Goal: Task Accomplishment & Management: Complete application form

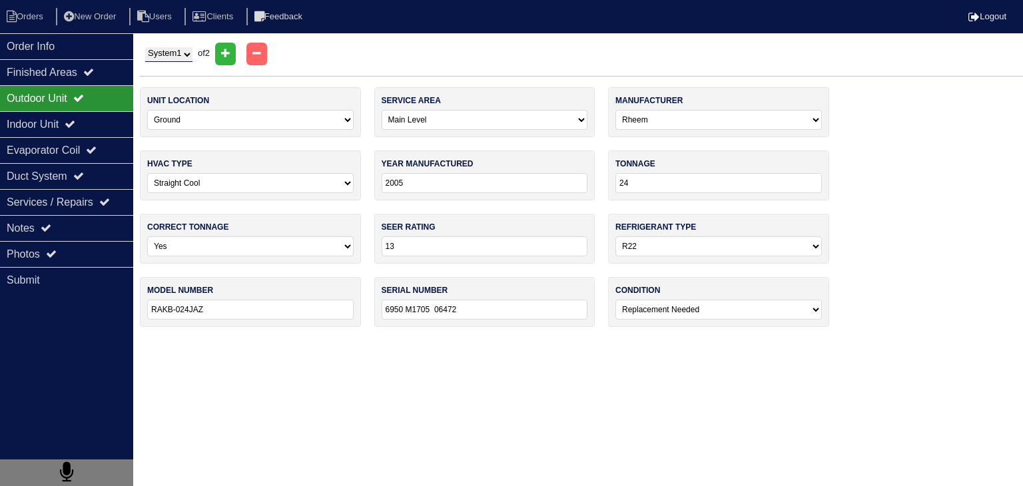
select select "0"
select select "Rheem"
select select "0"
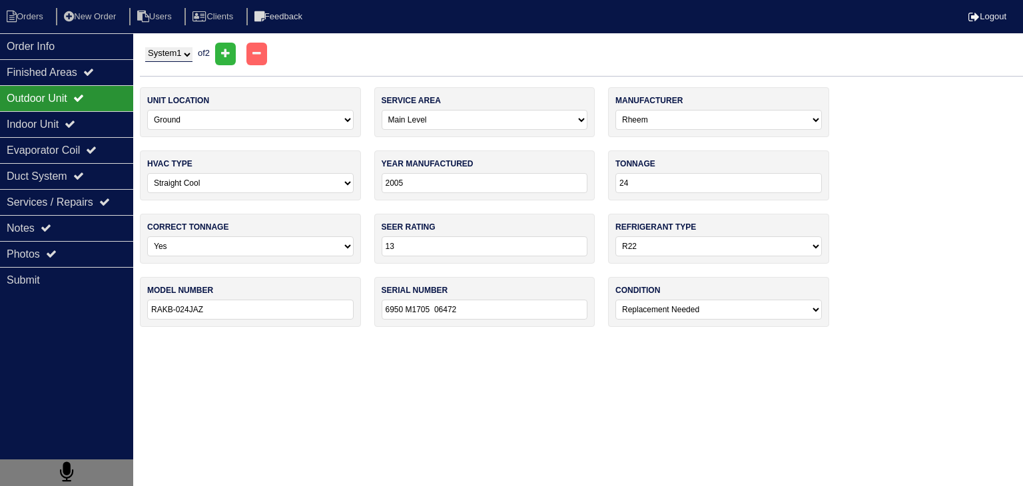
select select "0"
select select "2"
click at [37, 17] on li "Orders" at bounding box center [27, 17] width 54 height 18
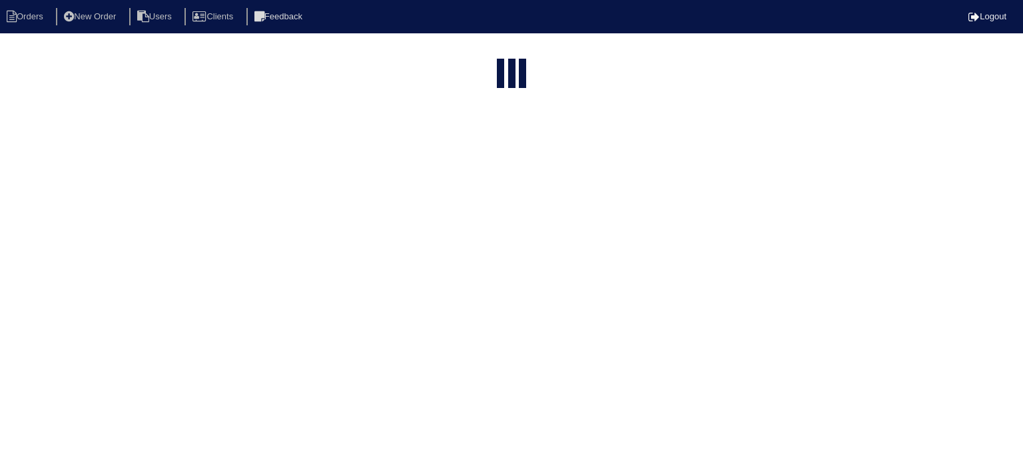
select select "15"
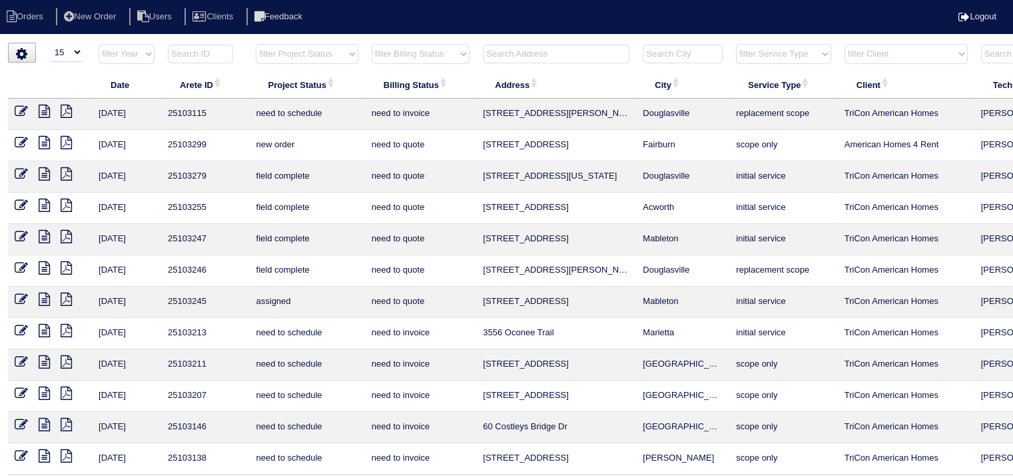
click at [561, 51] on input "text" at bounding box center [556, 54] width 147 height 19
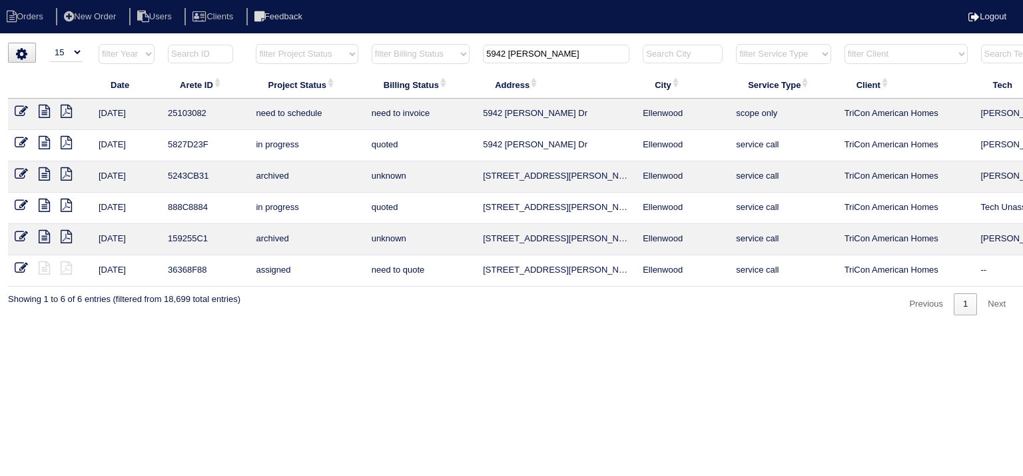
type input "5942 dan"
click at [45, 115] on icon at bounding box center [44, 111] width 11 height 13
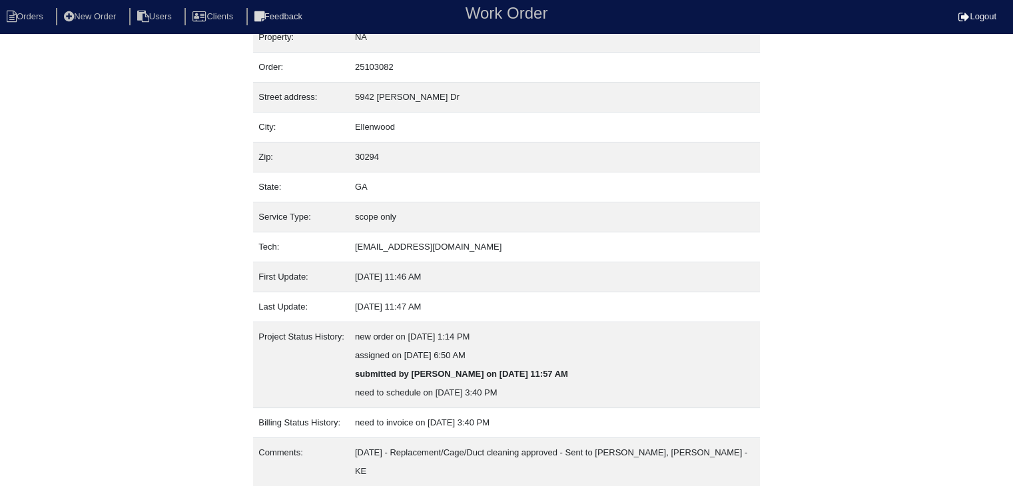
scroll to position [45, 0]
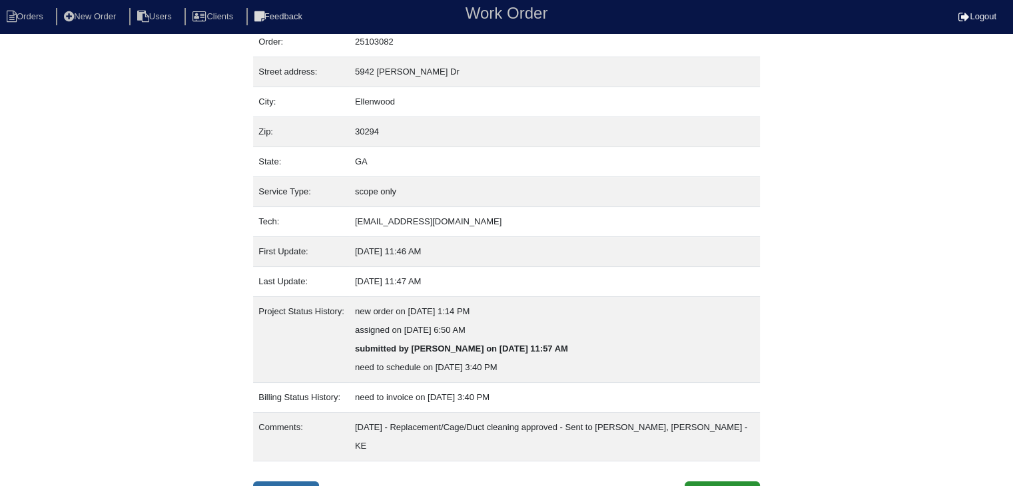
click at [298, 482] on link "Inspection" at bounding box center [286, 494] width 66 height 25
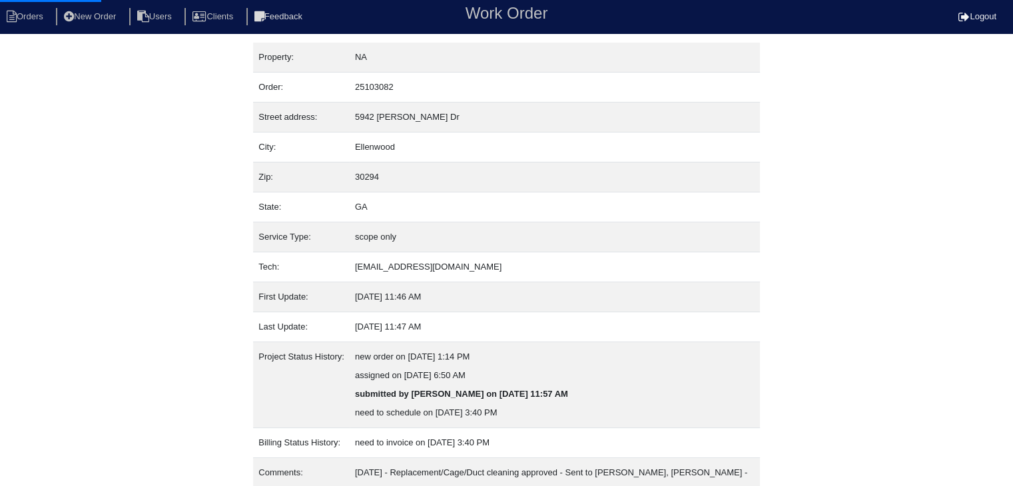
select select "0"
select select "3"
select select "[PERSON_NAME]"
select select "1"
select select "0"
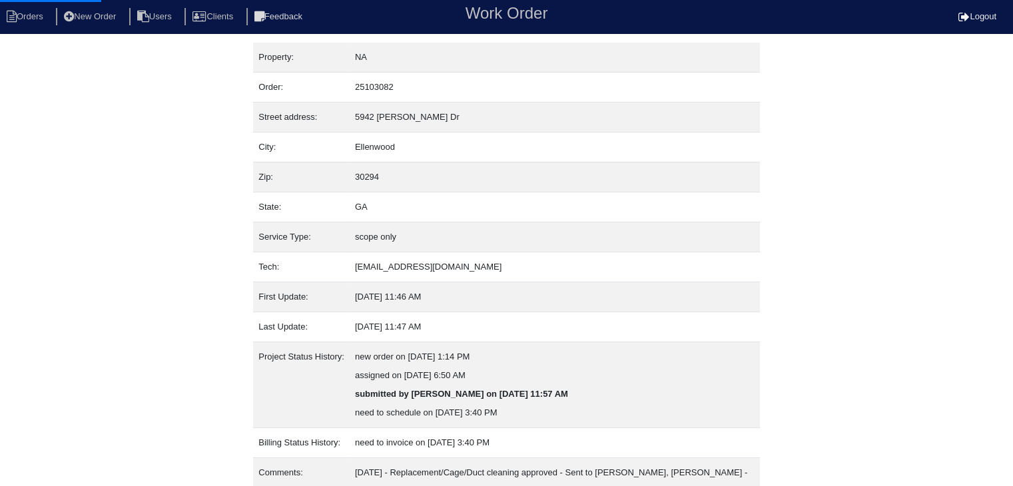
select select "1"
select select "2"
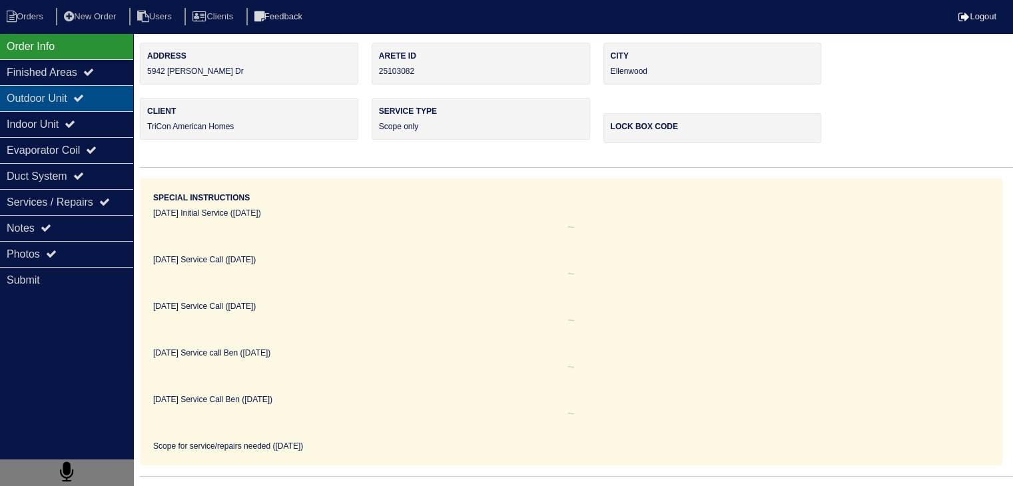
click at [29, 99] on div "Outdoor Unit" at bounding box center [66, 98] width 133 height 26
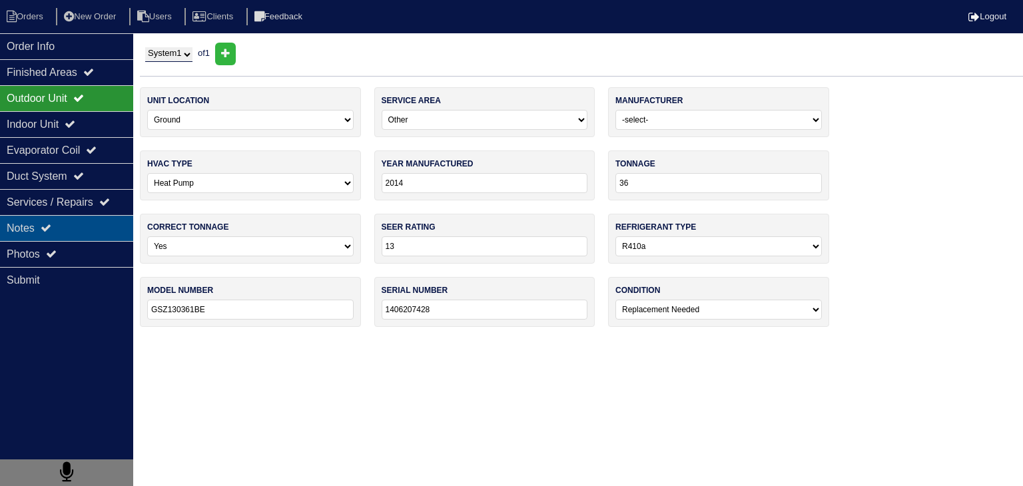
click at [37, 223] on div "Notes" at bounding box center [66, 228] width 133 height 26
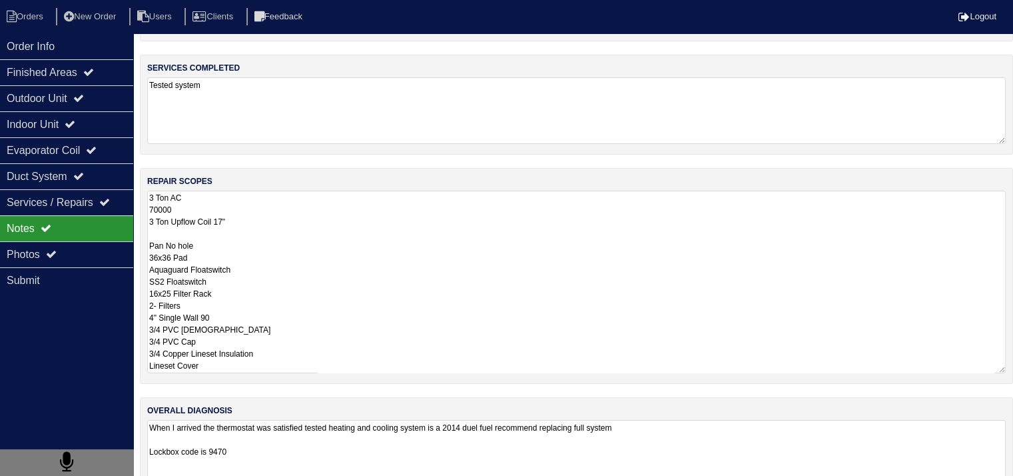
scroll to position [133, 0]
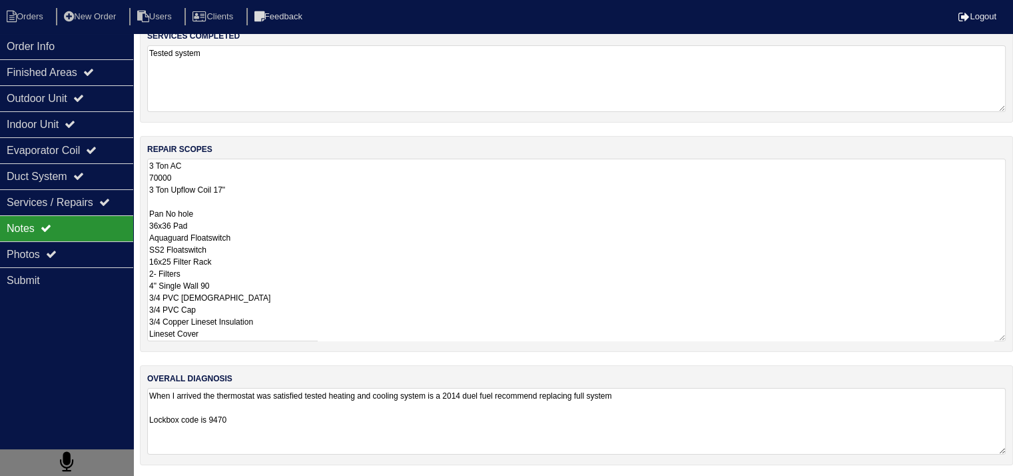
drag, startPoint x: 150, startPoint y: 300, endPoint x: 371, endPoint y: 477, distance: 283.4
click at [371, 477] on html "Orders New Order Users Clients Feedback Logout Orders New Order Users Clients M…" at bounding box center [506, 173] width 1013 height 612
click at [31, 15] on li "Orders" at bounding box center [27, 17] width 54 height 18
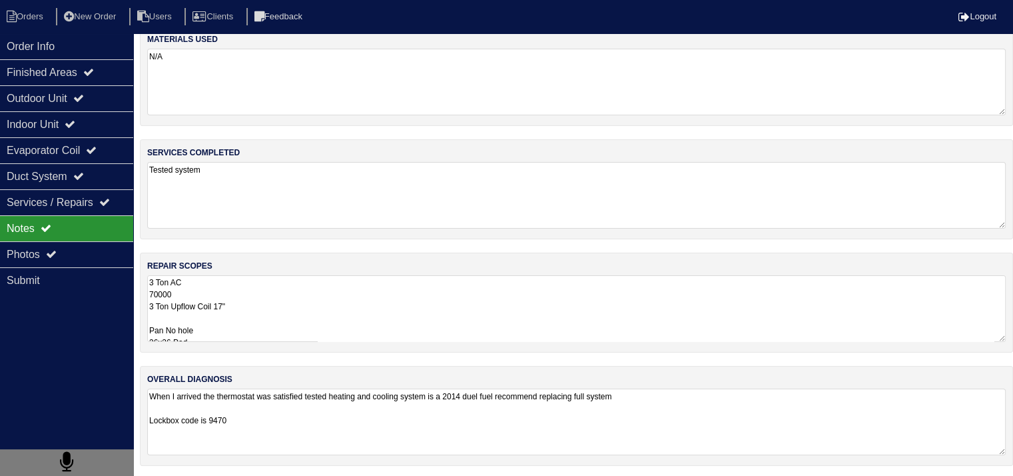
select select "15"
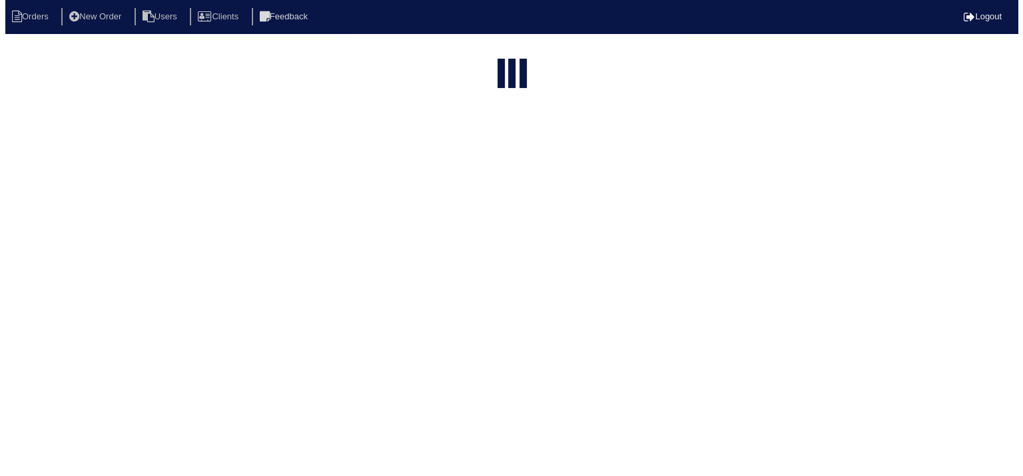
scroll to position [0, 0]
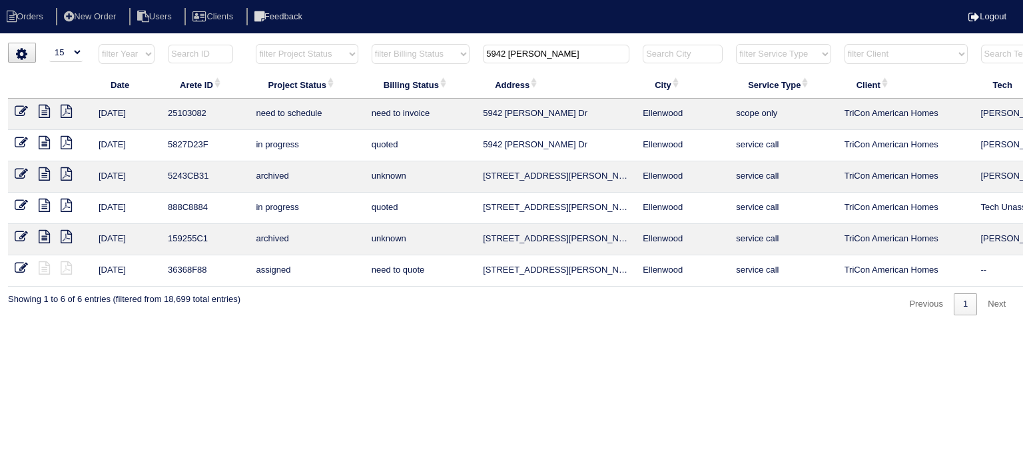
drag, startPoint x: 540, startPoint y: 57, endPoint x: 419, endPoint y: 59, distance: 121.3
click at [419, 59] on tr "filter Year -- Any Year -- 2025 2024 2023 2022 2021 2020 2019 filter Project St…" at bounding box center [585, 56] width 1154 height 27
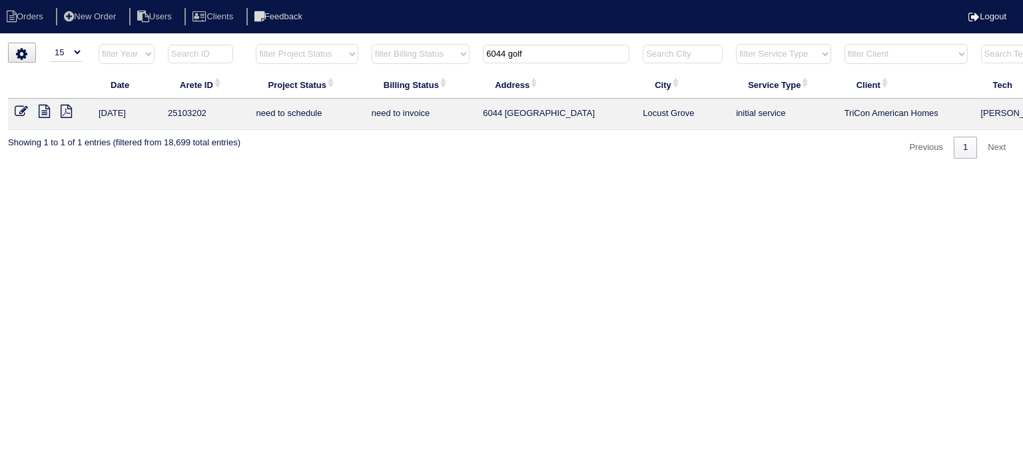
type input "6044 golf"
click at [47, 114] on icon at bounding box center [44, 111] width 11 height 13
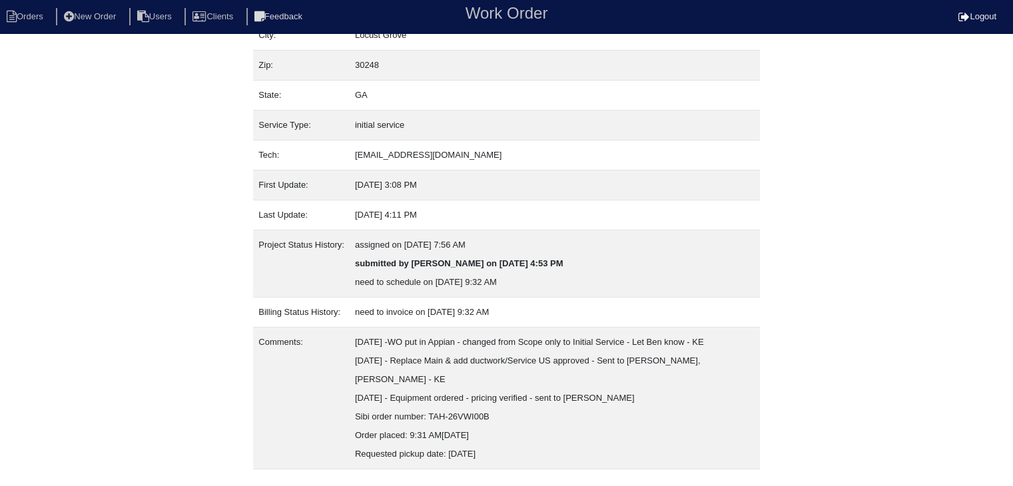
scroll to position [157, 0]
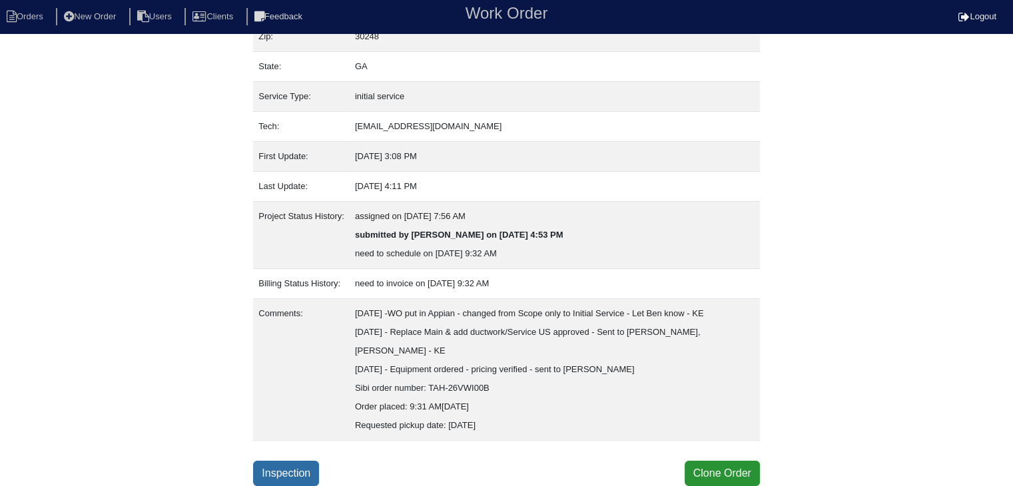
click at [293, 468] on link "Inspection" at bounding box center [286, 473] width 66 height 25
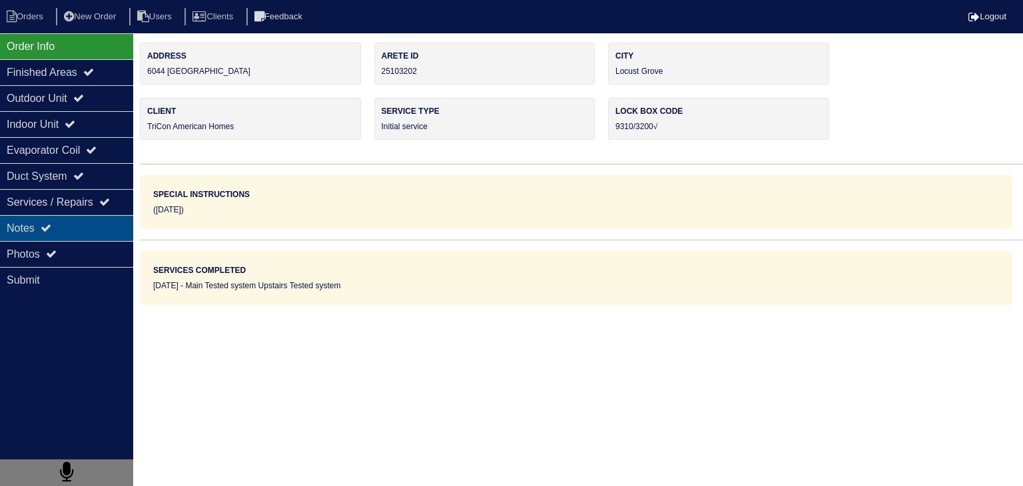
click at [67, 231] on div "Notes" at bounding box center [66, 228] width 133 height 26
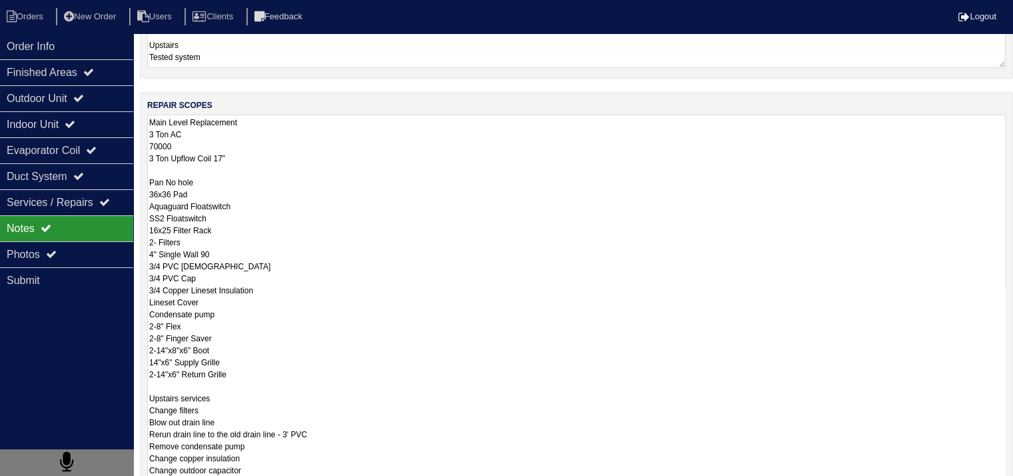
scroll to position [1, 0]
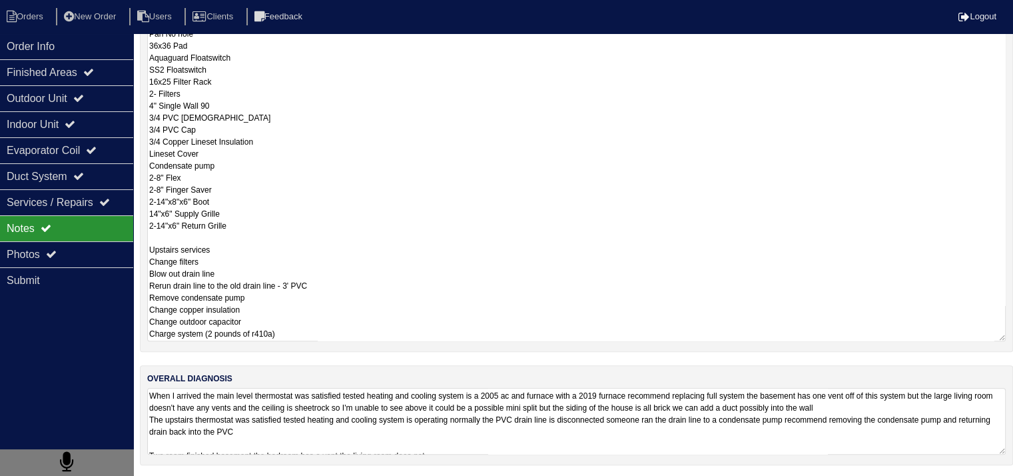
drag, startPoint x: 149, startPoint y: 298, endPoint x: 333, endPoint y: 340, distance: 188.7
click at [333, 340] on div "repair scopes Main Level Replacement 3 Ton AC 70000 3 Ton Upflow Coil 17" Pan N…" at bounding box center [576, 148] width 873 height 408
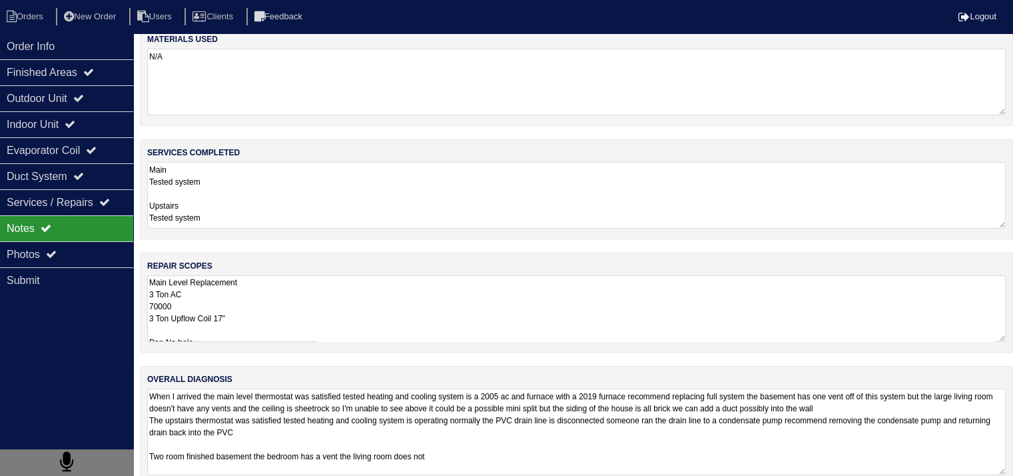
click at [355, 415] on textarea "When I arrived the main level thermostat was satisfied tested heating and cooli…" at bounding box center [576, 431] width 859 height 87
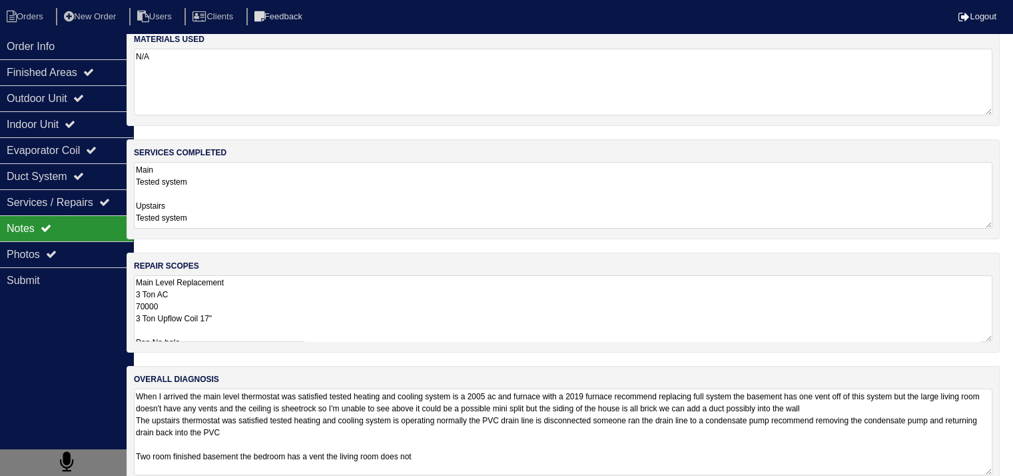
click at [418, 435] on textarea "When I arrived the main level thermostat was satisfied tested heating and cooli…" at bounding box center [563, 431] width 859 height 87
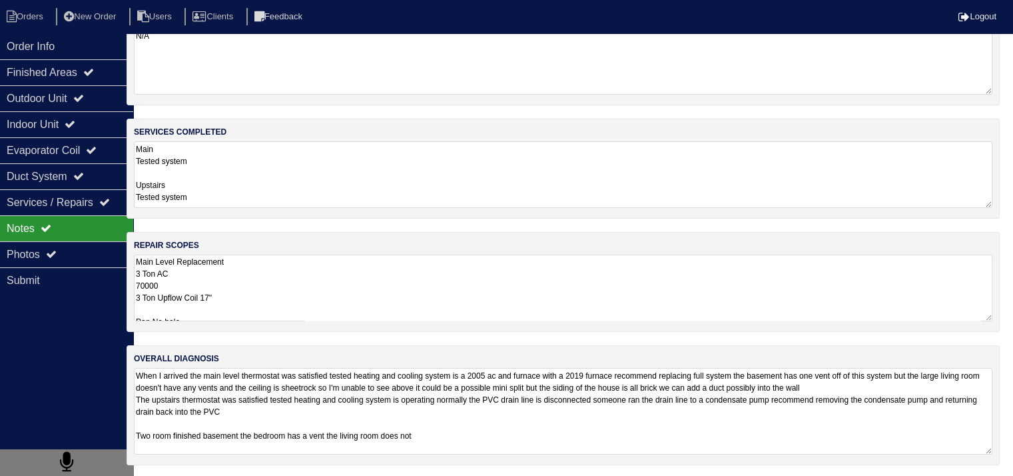
scroll to position [0, 0]
drag, startPoint x: 133, startPoint y: 373, endPoint x: 402, endPoint y: 389, distance: 269.6
click at [402, 389] on textarea "When I arrived the main level thermostat was satisfied tested heating and cooli…" at bounding box center [563, 411] width 859 height 87
click at [374, 291] on textarea "Main Level Replacement 3 Ton AC 70000 3 Ton Upflow Coil 17" Pan No hole 36x36 P…" at bounding box center [563, 287] width 859 height 67
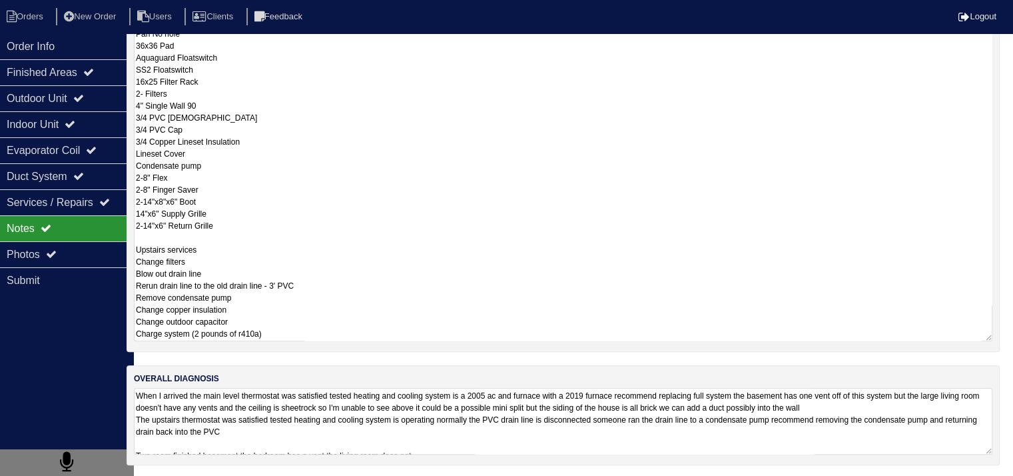
scroll to position [17, 13]
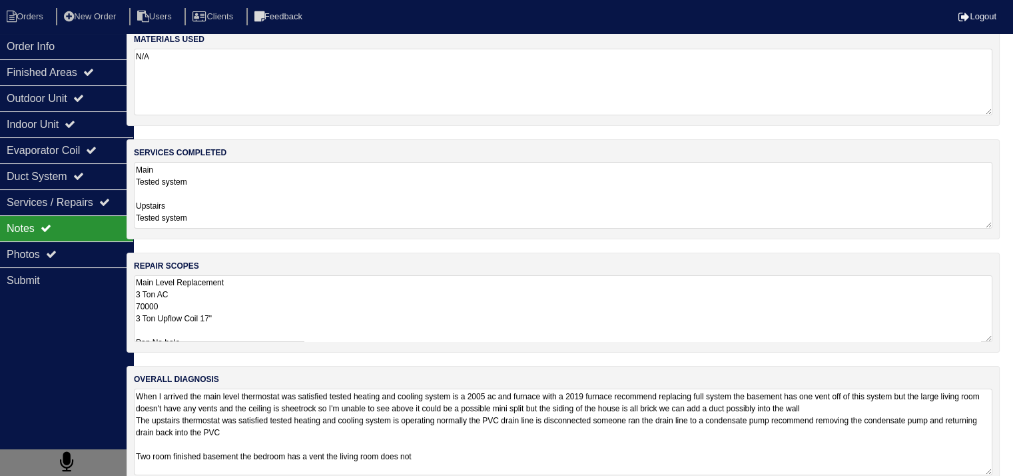
scroll to position [16, 13]
click at [332, 218] on textarea "Main Tested system Upstairs Tested system" at bounding box center [563, 196] width 859 height 67
click at [314, 413] on textarea "When I arrived the main level thermostat was satisfied tested heating and cooli…" at bounding box center [563, 432] width 859 height 87
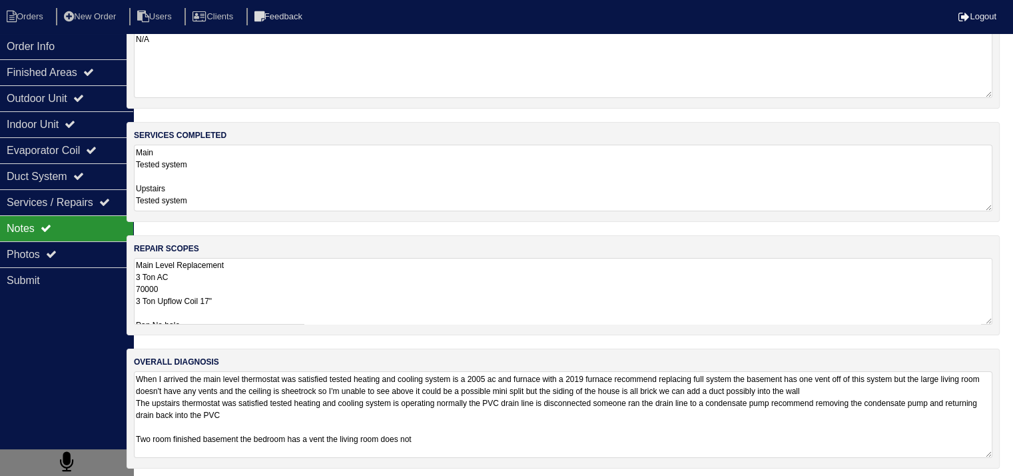
scroll to position [37, 13]
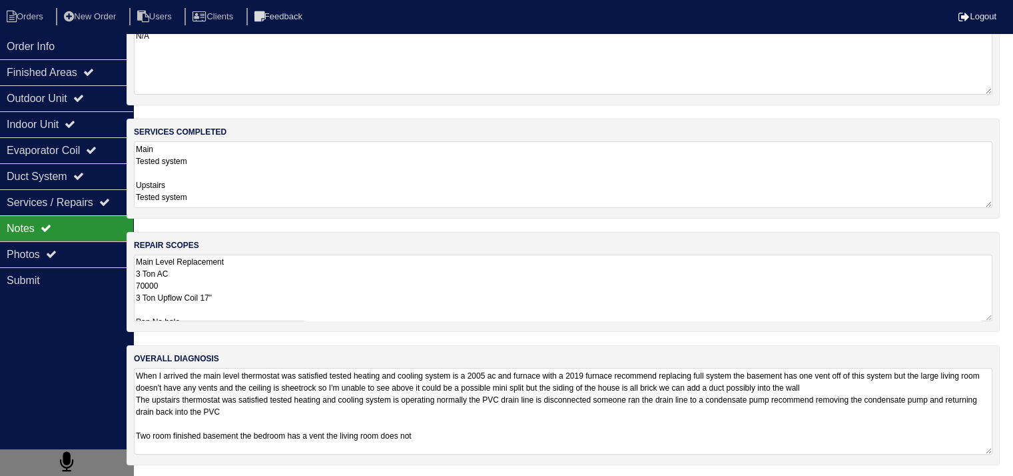
drag, startPoint x: 137, startPoint y: 466, endPoint x: 487, endPoint y: 464, distance: 350.4
click at [487, 464] on div "materials used N/A services completed Main Tested system Upstairs Tested system…" at bounding box center [563, 241] width 873 height 473
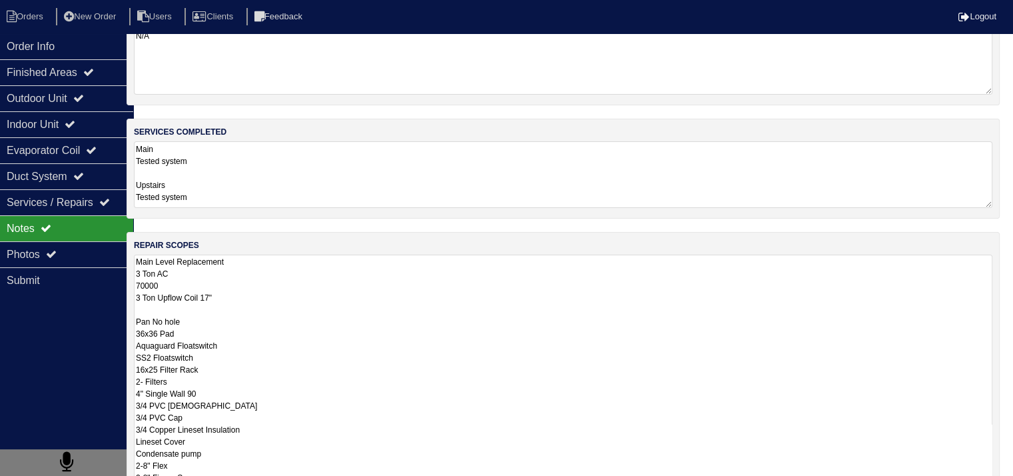
click at [344, 296] on textarea "Main Level Replacement 3 Ton AC 70000 3 Ton Upflow Coil 17" Pan No hole 36x36 P…" at bounding box center [563, 441] width 859 height 374
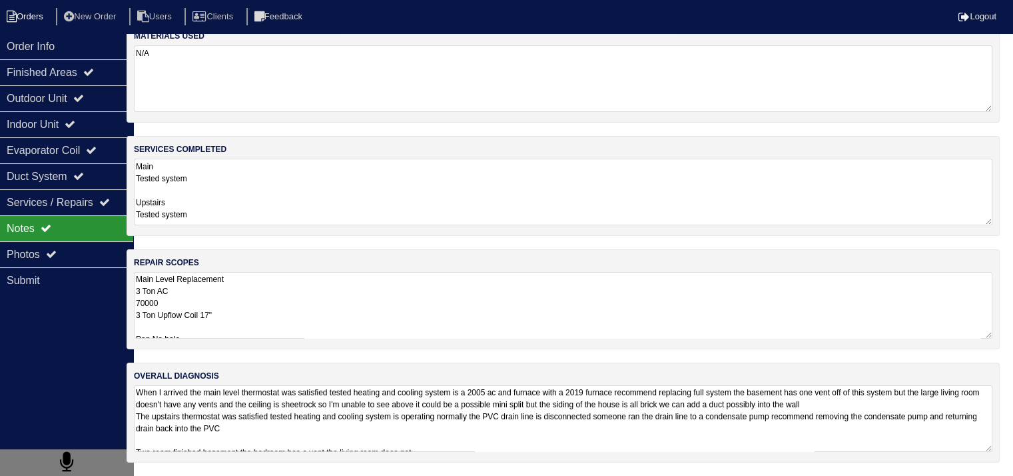
click at [43, 17] on li "Orders" at bounding box center [27, 17] width 54 height 18
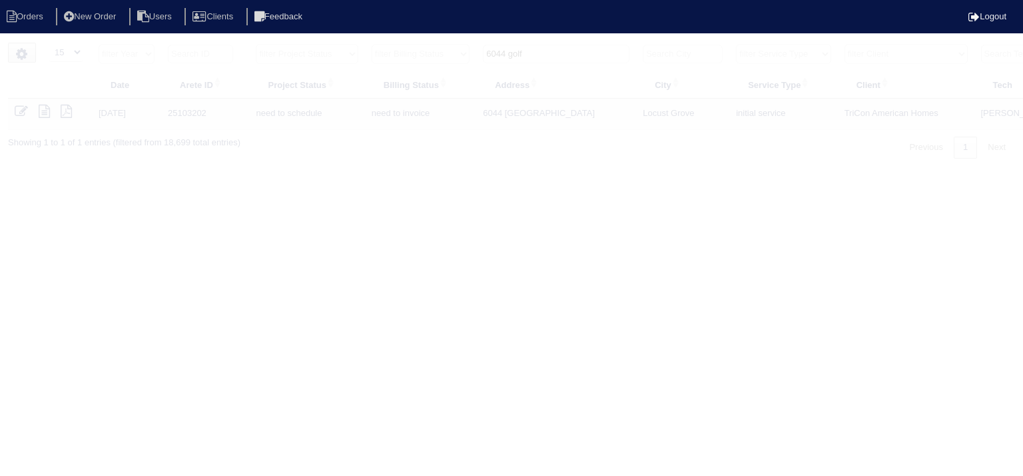
select select "15"
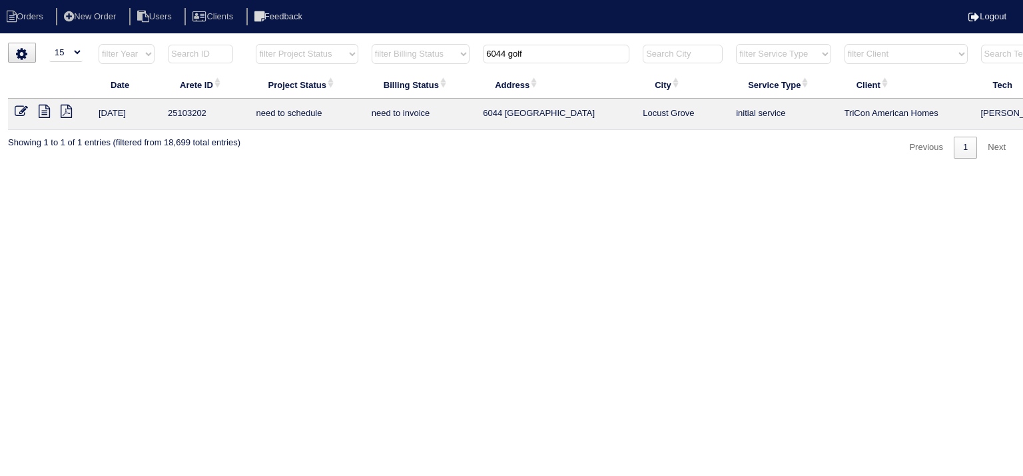
drag, startPoint x: 565, startPoint y: 56, endPoint x: 418, endPoint y: 56, distance: 146.6
click at [418, 56] on tr "filter Year -- Any Year -- 2025 2024 2023 2022 2021 2020 2019 filter Project St…" at bounding box center [585, 56] width 1154 height 27
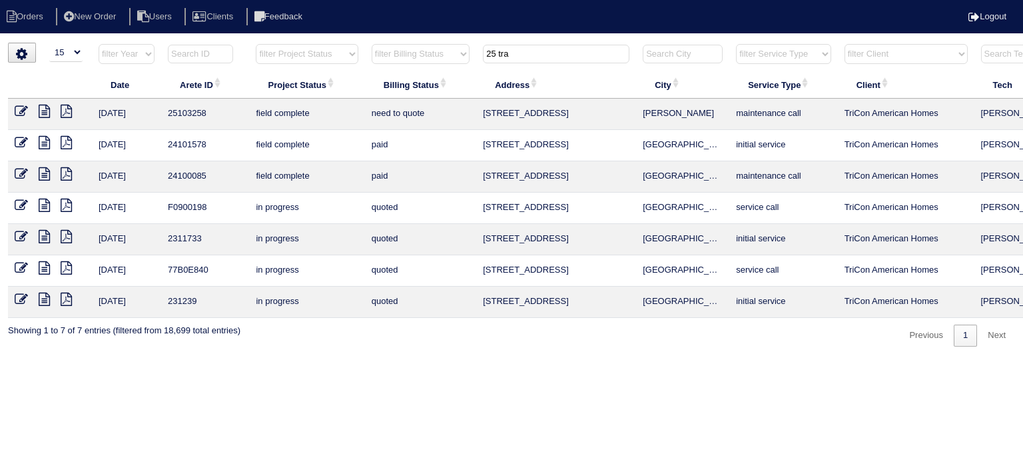
type input "25 tra"
click at [44, 111] on icon at bounding box center [44, 111] width 11 height 13
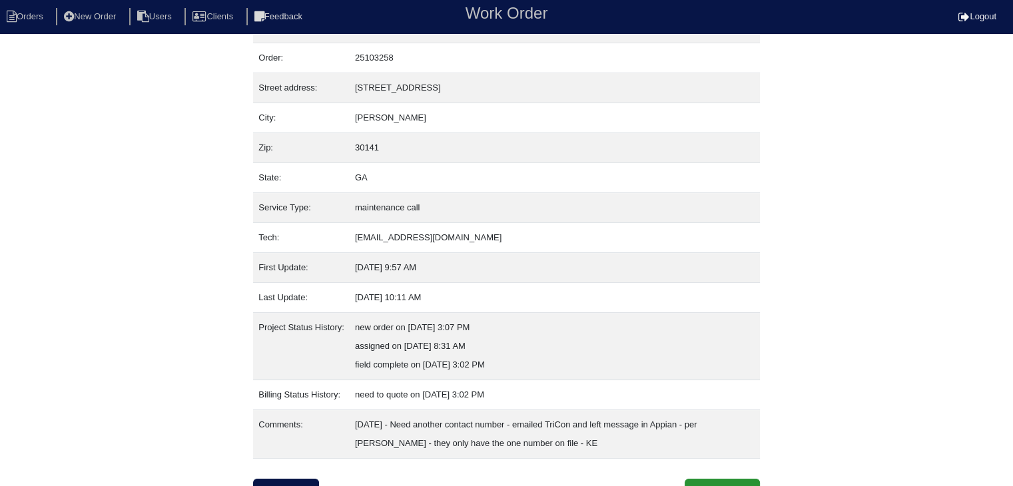
scroll to position [45, 0]
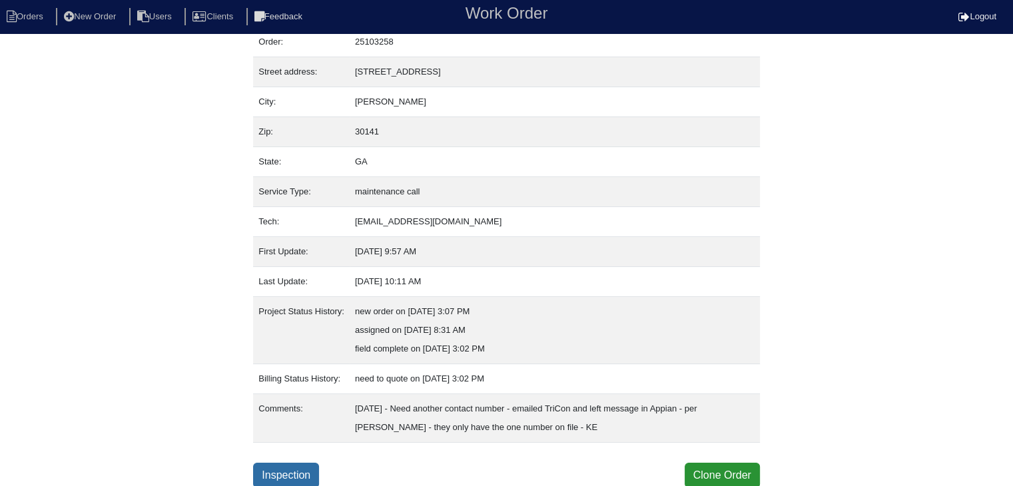
click at [298, 472] on link "Inspection" at bounding box center [286, 475] width 66 height 25
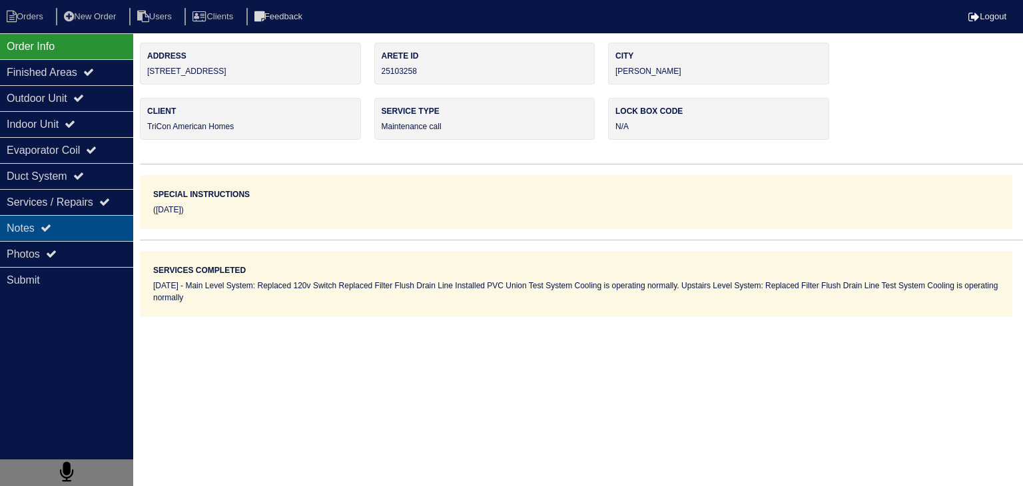
click at [65, 229] on div "Notes" at bounding box center [66, 228] width 133 height 26
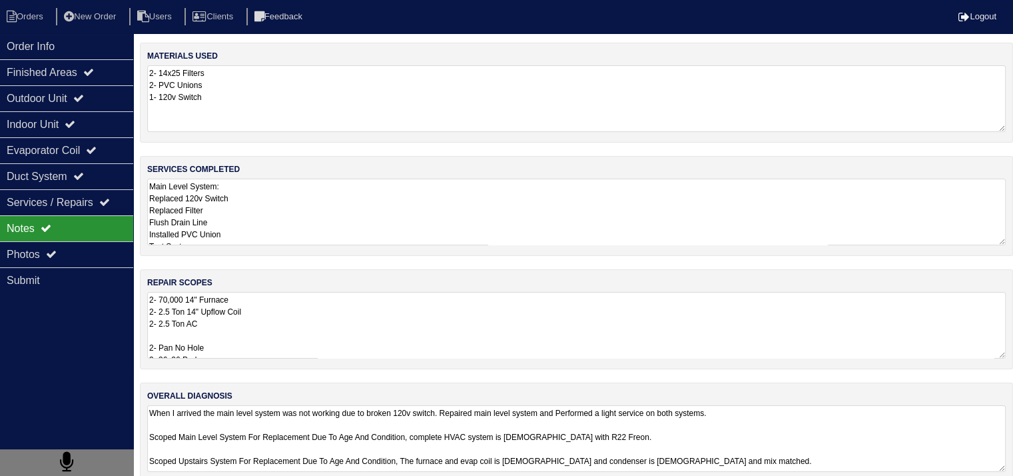
click at [229, 320] on textarea "2- 70,000 14" Furnace 2- 2.5 Ton 14" Upflow Coil 2- 2.5 Ton AC 2- Pan No Hole 2…" at bounding box center [576, 325] width 859 height 67
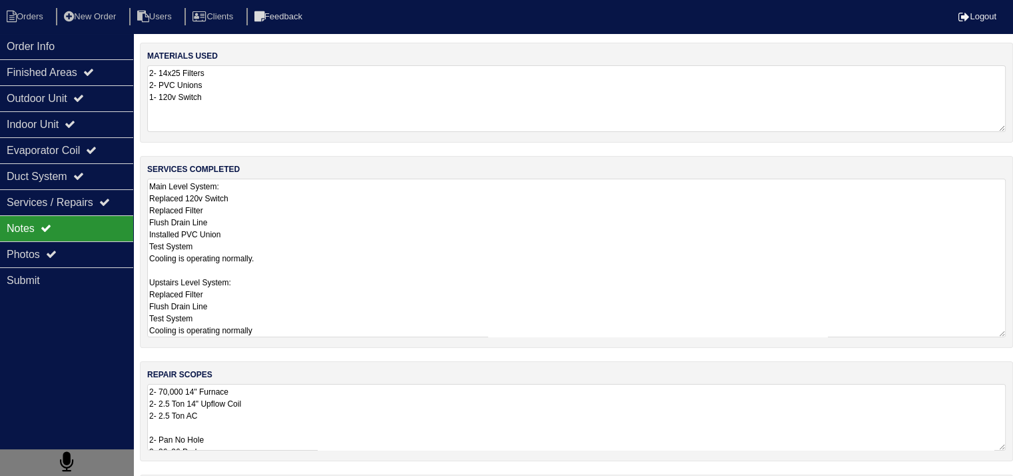
click at [284, 211] on textarea "Main Level System: Replaced 120v Switch Replaced Filter Flush Drain Line Instal…" at bounding box center [576, 258] width 859 height 159
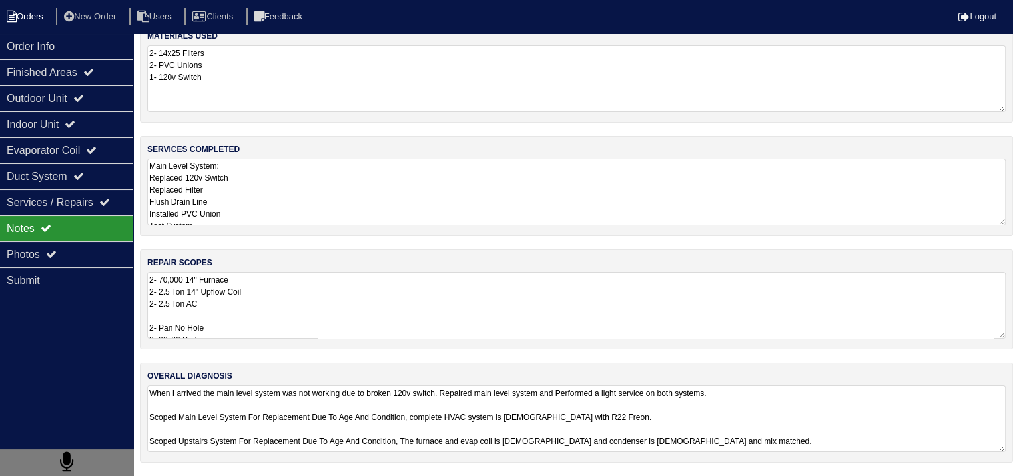
scroll to position [17, 0]
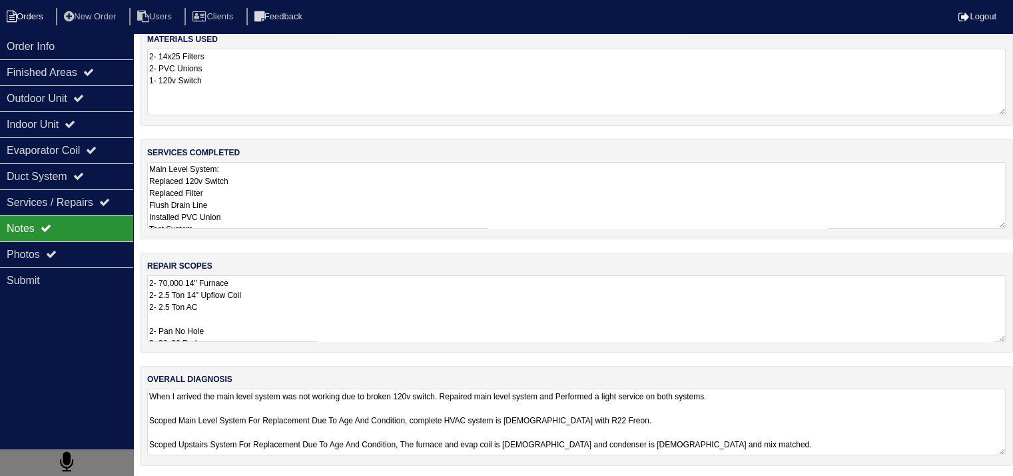
click at [37, 19] on li "Orders" at bounding box center [27, 17] width 54 height 18
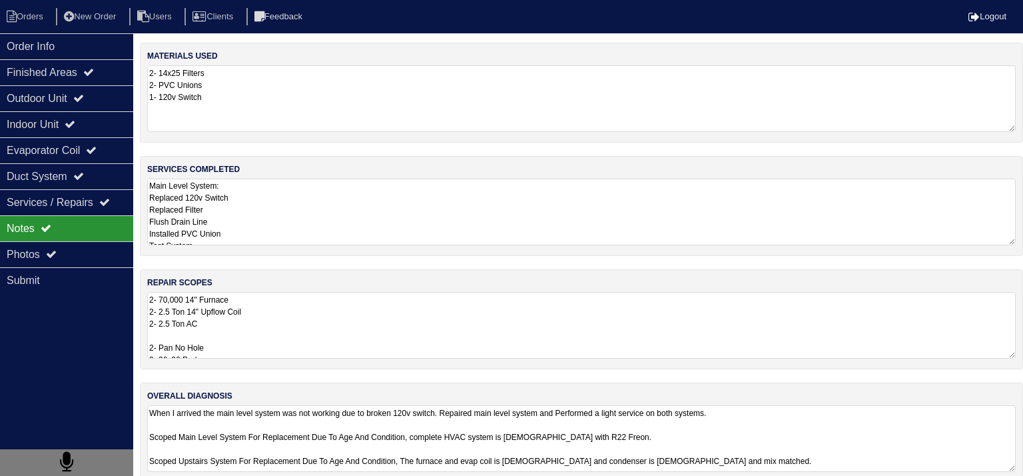
select select "15"
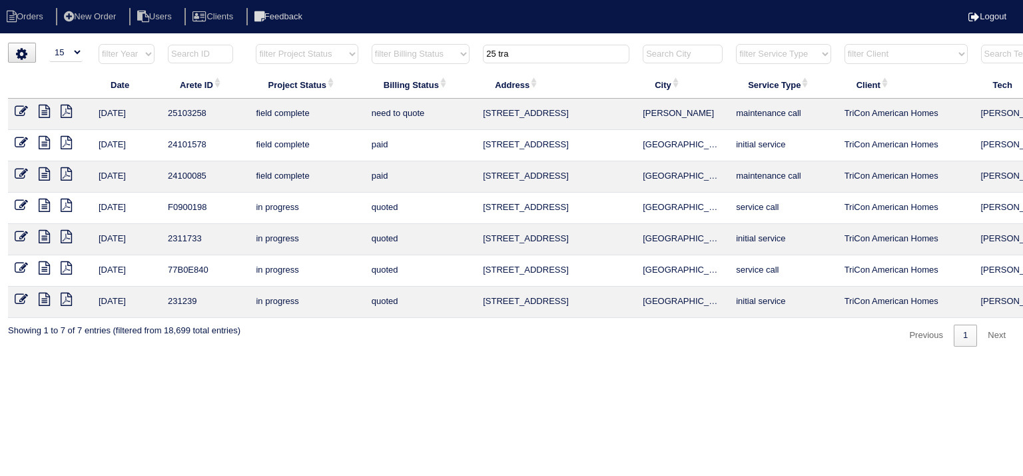
drag, startPoint x: 532, startPoint y: 58, endPoint x: 473, endPoint y: 61, distance: 59.3
click at [473, 61] on tr "filter Year -- Any Year -- 2025 2024 2023 2022 2021 2020 2019 filter Project St…" at bounding box center [585, 56] width 1154 height 27
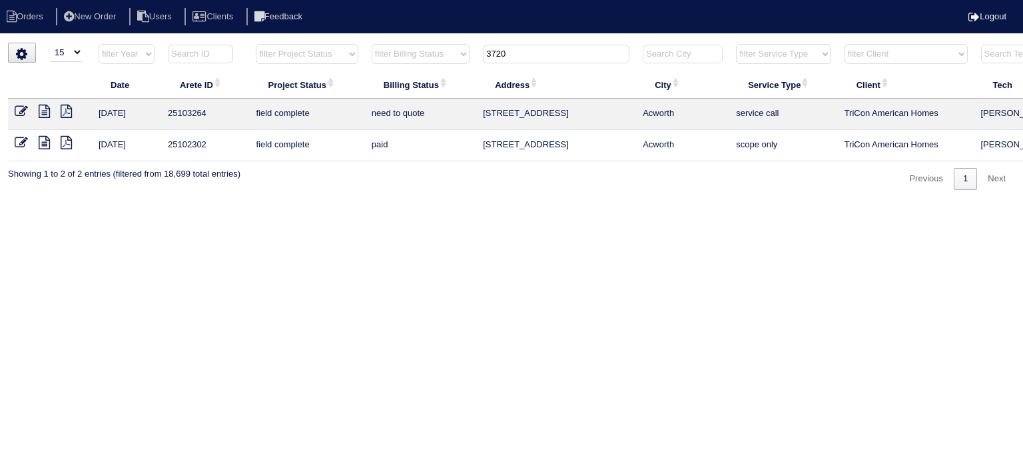
type input "3720"
click at [42, 110] on icon at bounding box center [44, 111] width 11 height 13
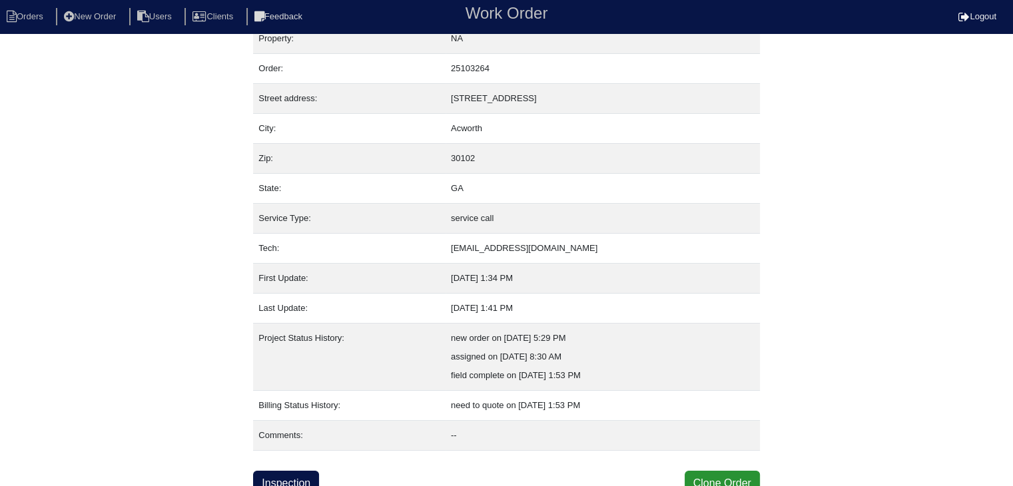
scroll to position [27, 0]
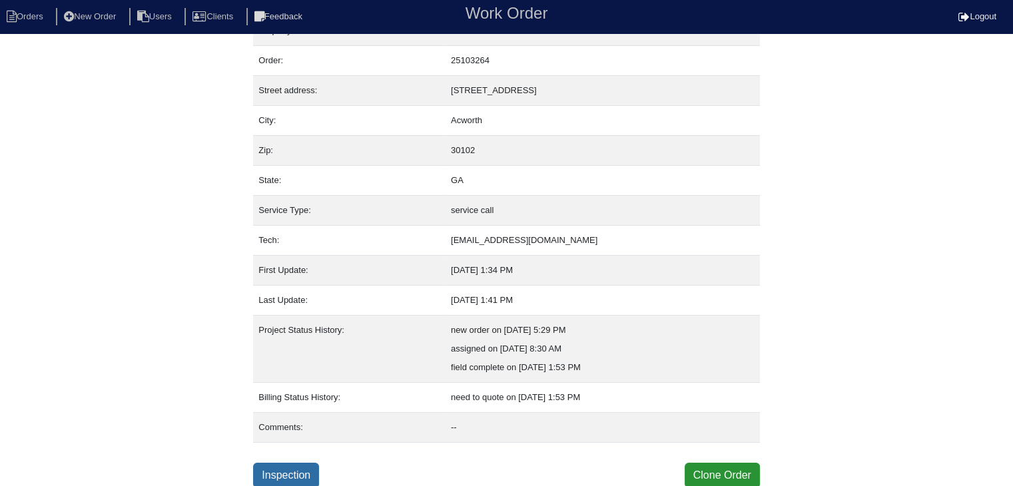
click at [310, 472] on link "Inspection" at bounding box center [286, 475] width 66 height 25
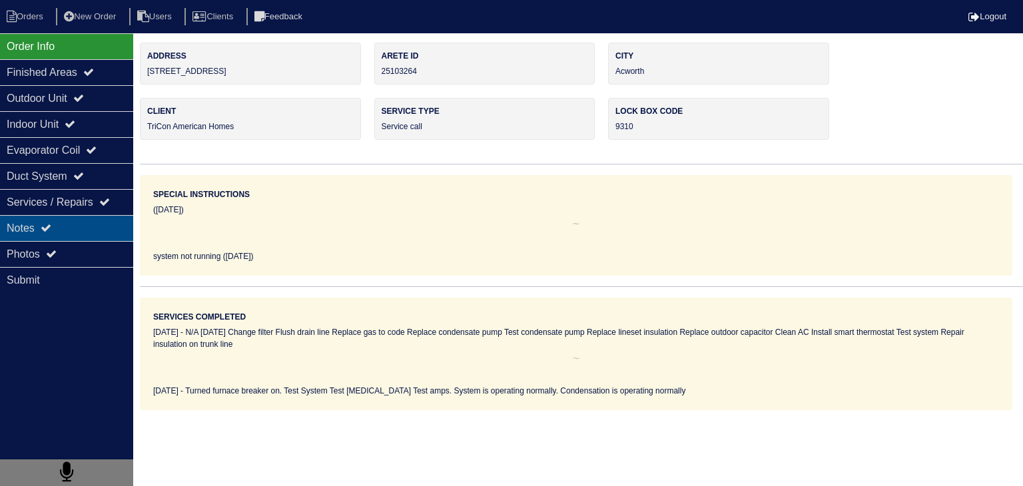
click at [77, 222] on div "Notes" at bounding box center [66, 228] width 133 height 26
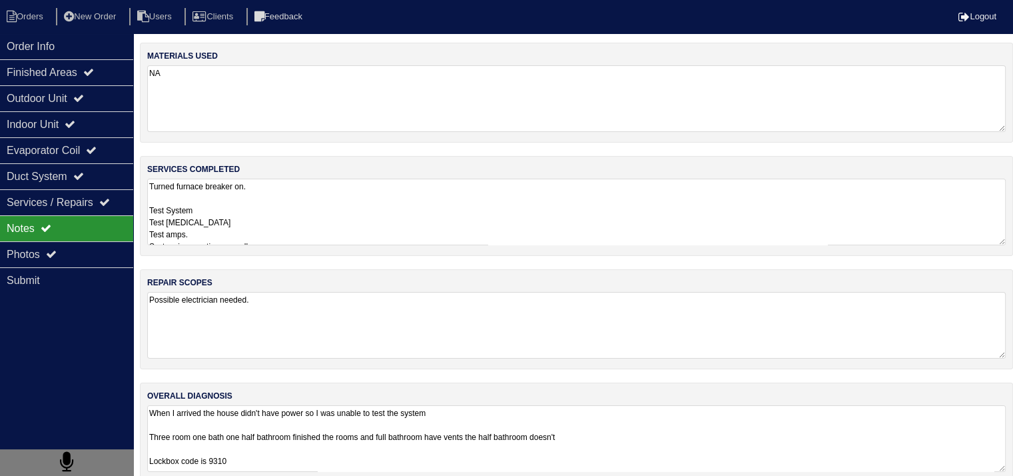
click at [255, 307] on textarea "Possible electrician needed." at bounding box center [576, 325] width 859 height 67
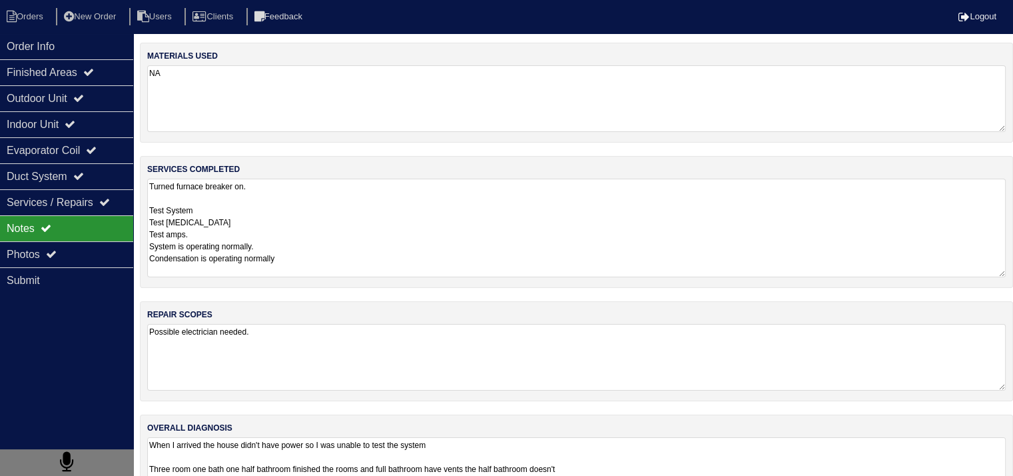
click at [262, 226] on textarea "Turned furnace breaker on. Test System Test [MEDICAL_DATA] Test amps. System is…" at bounding box center [576, 228] width 859 height 99
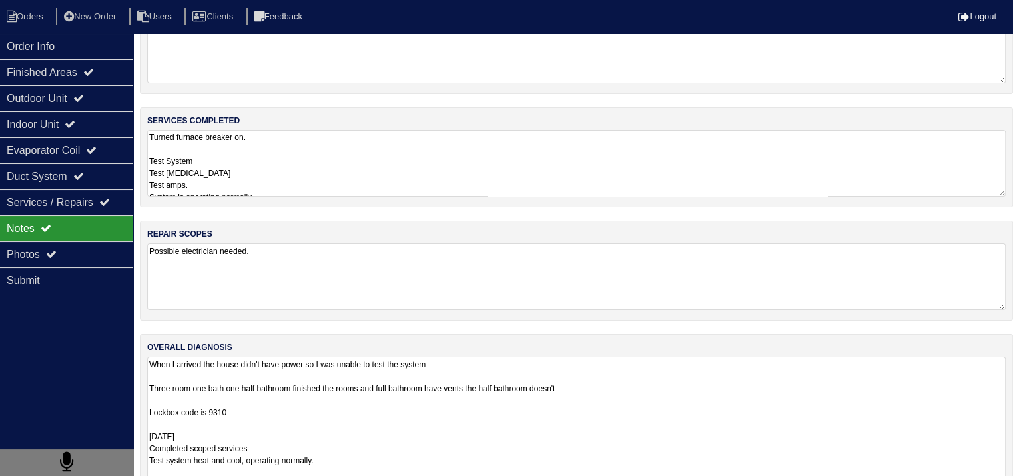
click at [327, 422] on textarea "When I arrived the house didn't have power so I was unable to test the system T…" at bounding box center [576, 459] width 859 height 207
click at [402, 427] on textarea "When I arrived the house didn't have power so I was unable to test the system T…" at bounding box center [576, 459] width 859 height 207
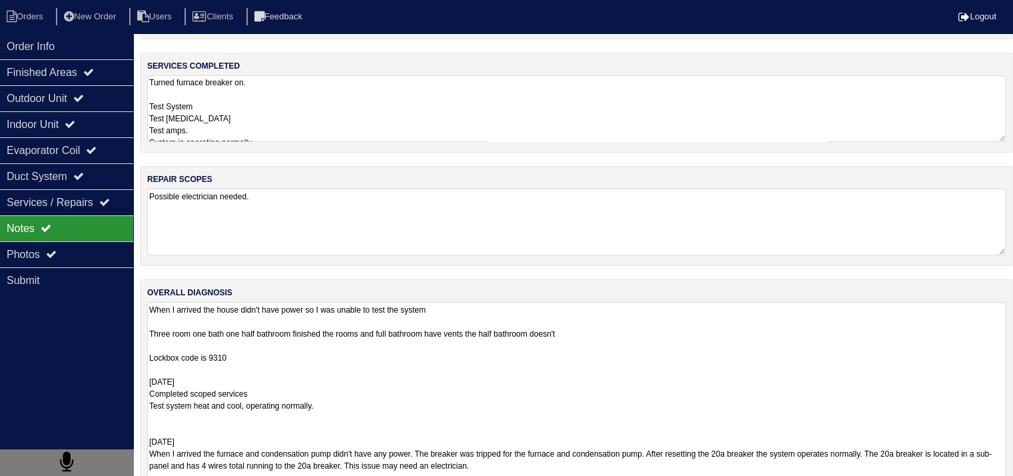
scroll to position [157, 0]
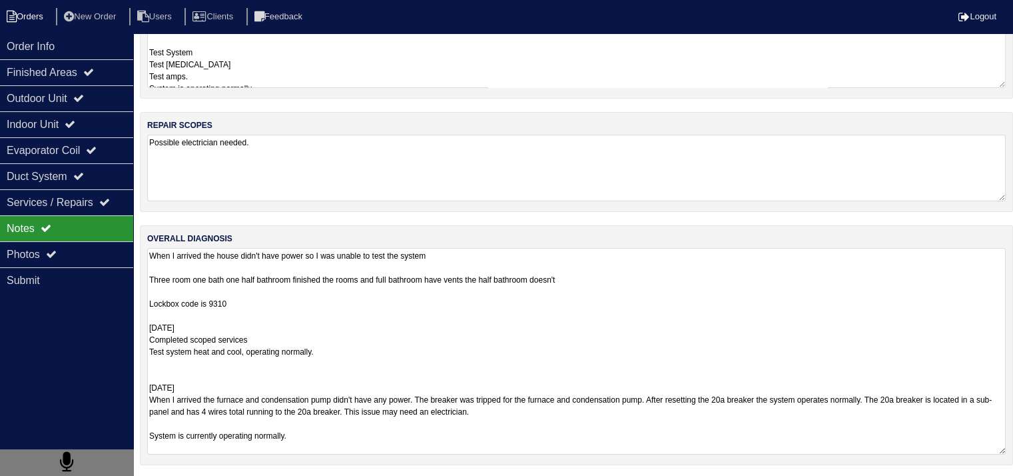
click at [49, 14] on li "Orders" at bounding box center [27, 17] width 54 height 18
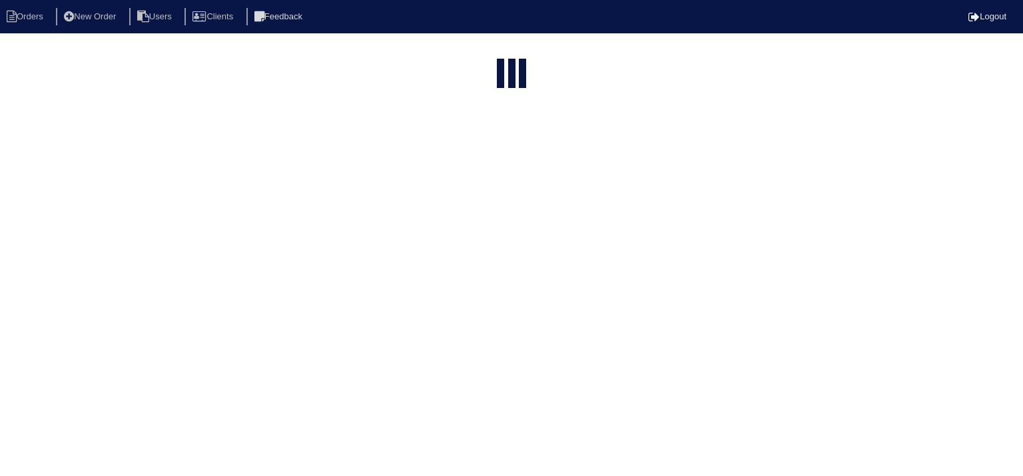
select select "15"
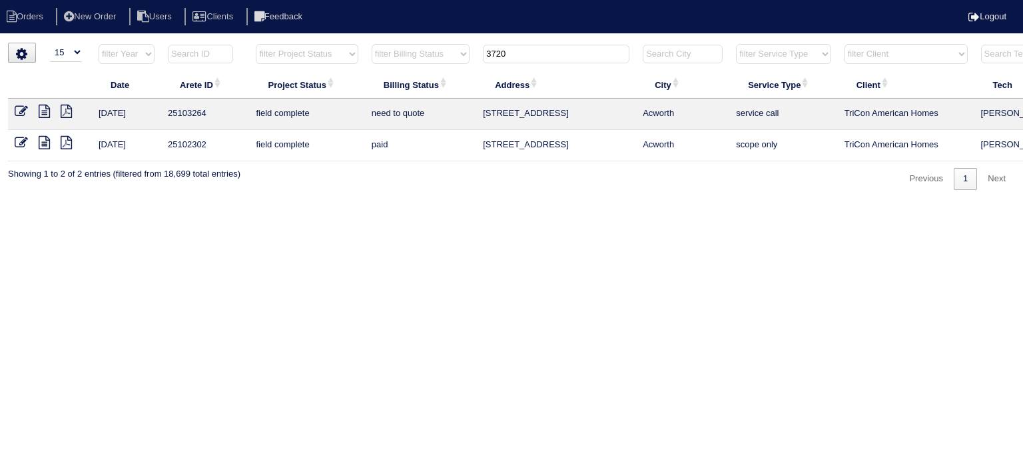
drag, startPoint x: 522, startPoint y: 53, endPoint x: 386, endPoint y: 52, distance: 136.6
click at [396, 54] on tr "filter Year -- Any Year -- 2025 2024 2023 2022 2021 2020 2019 filter Project St…" at bounding box center [585, 56] width 1154 height 27
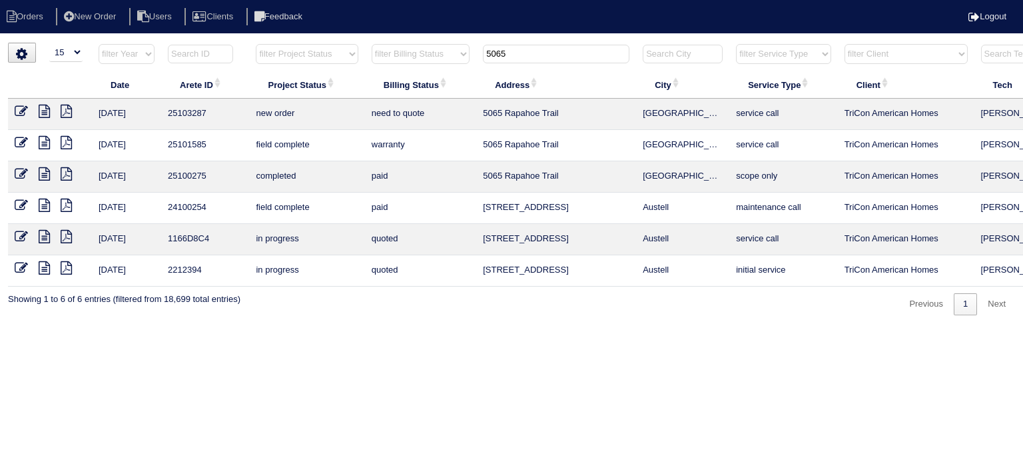
type input "5065"
